Goal: Check status: Check status

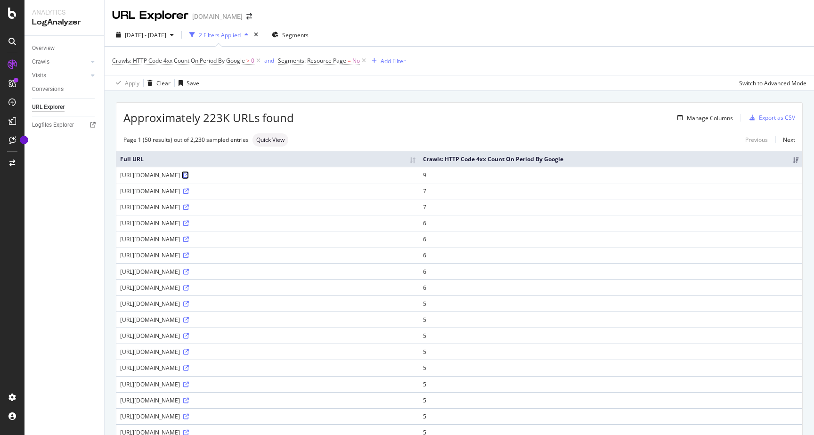
click at [189, 175] on icon at bounding box center [186, 175] width 6 height 6
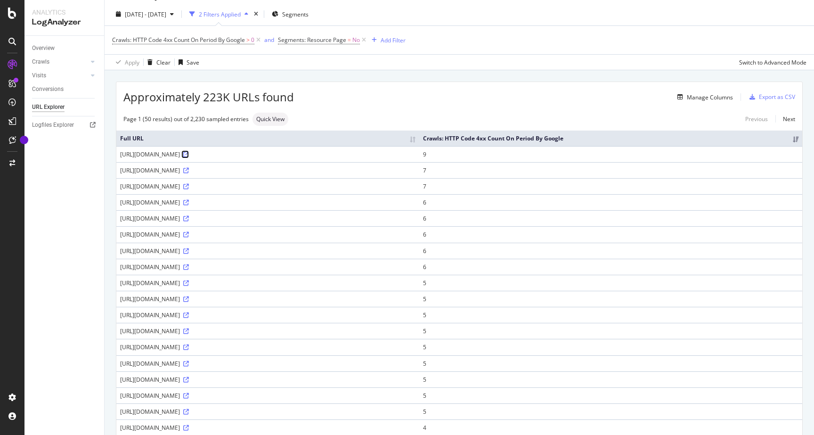
scroll to position [59, 0]
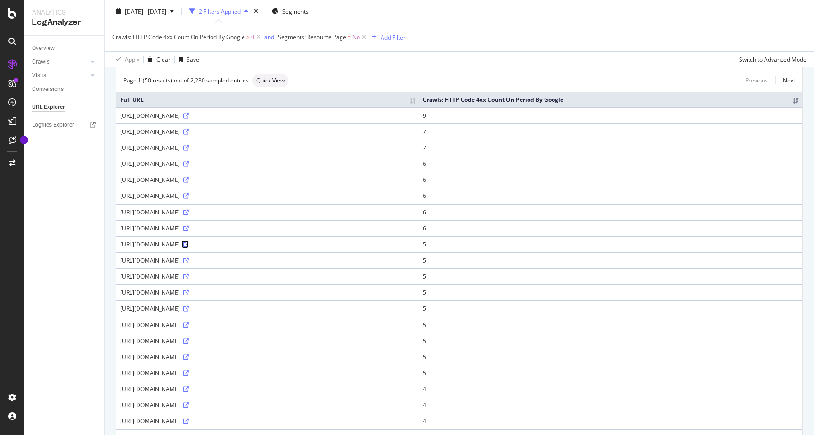
click at [189, 244] on icon at bounding box center [186, 245] width 6 height 6
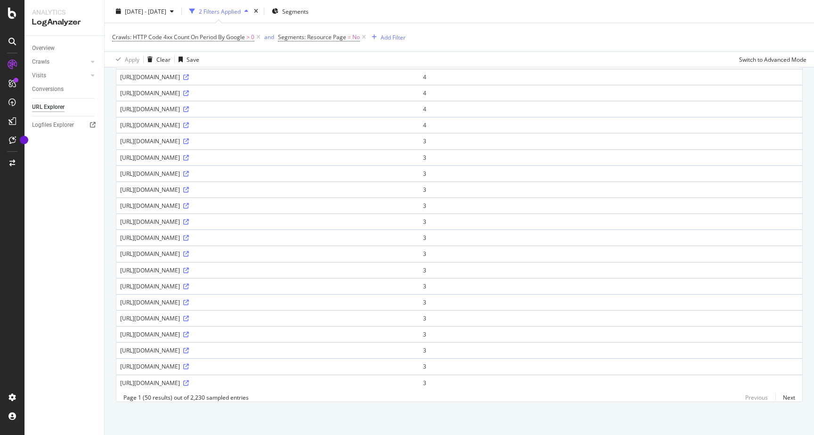
scroll to position [0, 0]
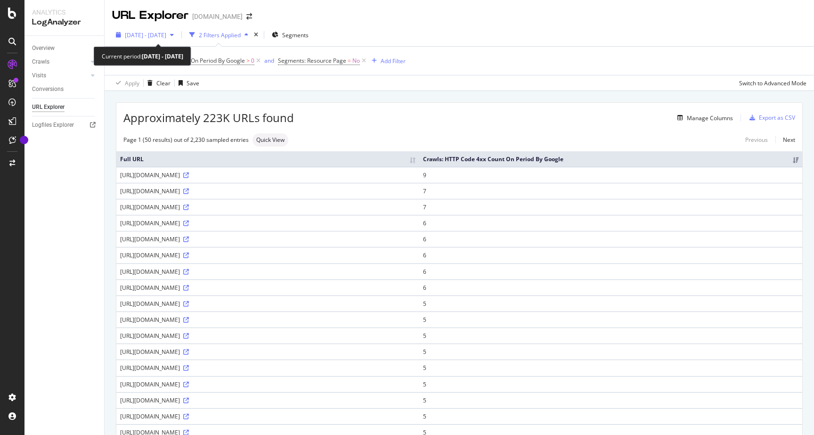
click at [178, 36] on div "button" at bounding box center [171, 35] width 11 height 6
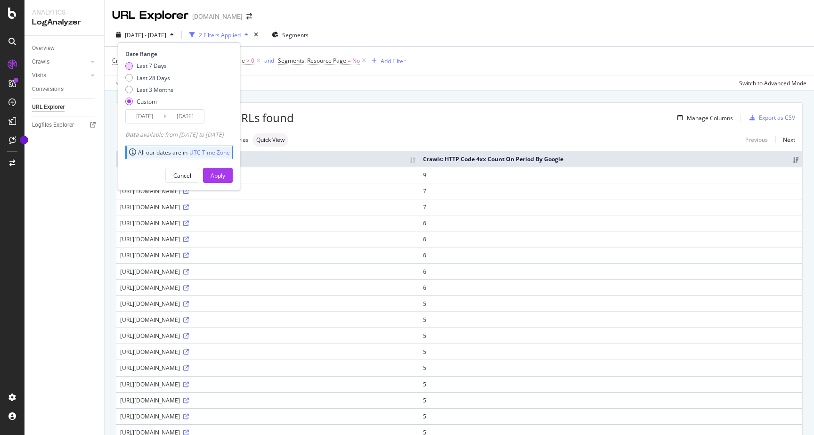
click at [147, 66] on div "Last 7 Days" at bounding box center [152, 66] width 30 height 8
type input "[DATE]"
click at [233, 173] on button "Apply" at bounding box center [218, 175] width 30 height 15
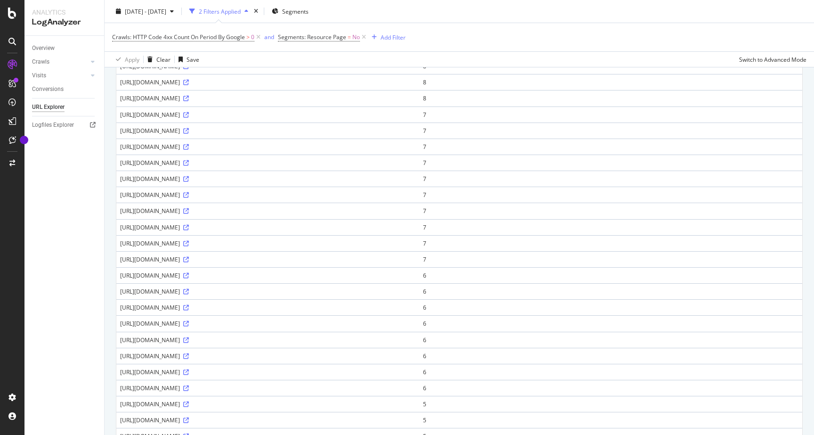
scroll to position [588, 0]
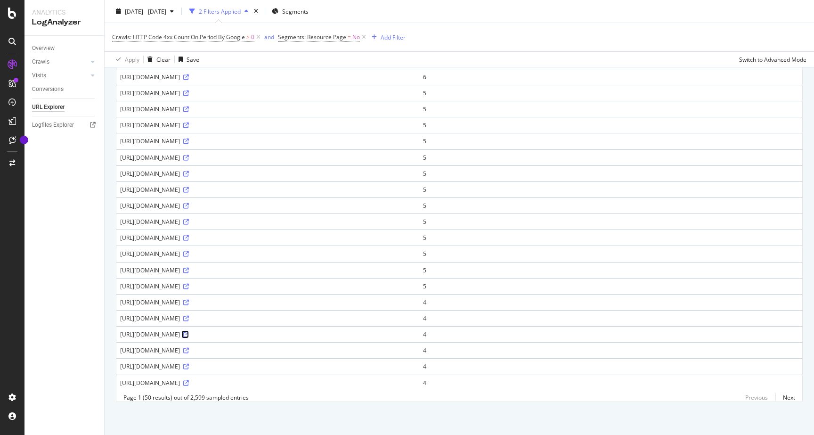
click at [189, 332] on icon at bounding box center [186, 335] width 6 height 6
